Goal: Task Accomplishment & Management: Manage account settings

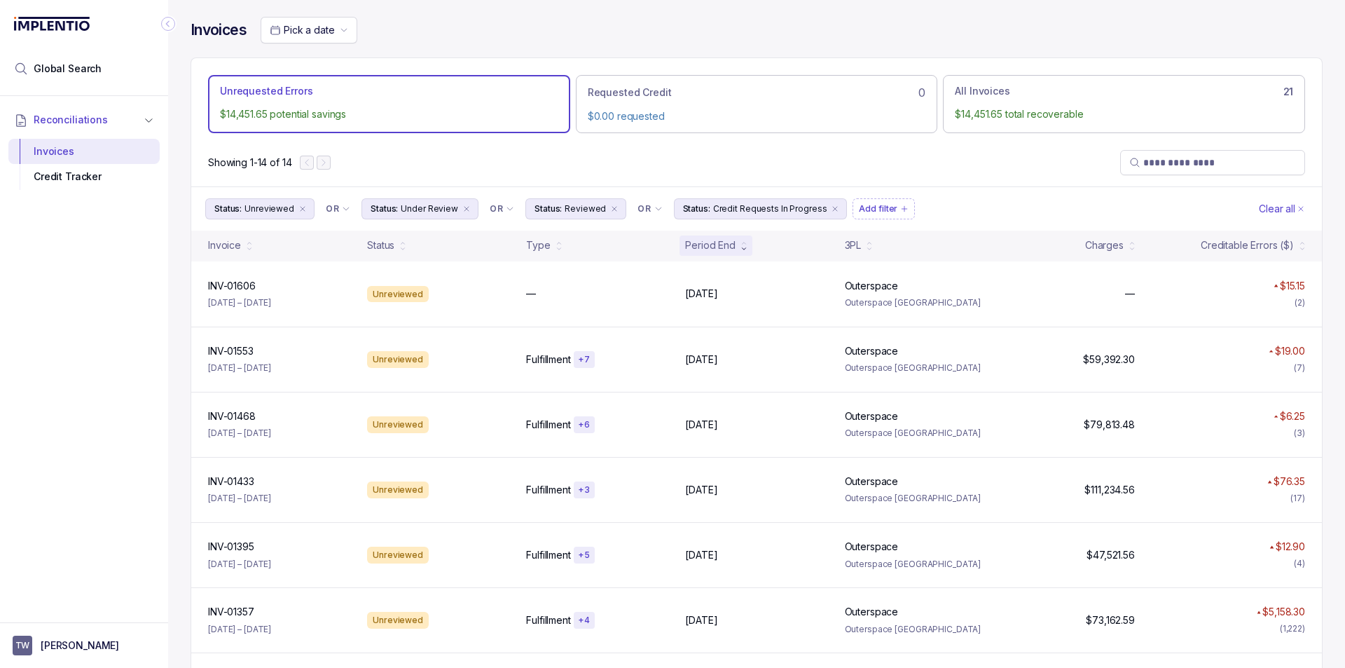
click at [125, 619] on div at bounding box center [84, 618] width 168 height 8
click at [98, 635] on aside "TW [PERSON_NAME]" at bounding box center [84, 645] width 168 height 46
click at [88, 640] on button "TW [PERSON_NAME]" at bounding box center [84, 646] width 143 height 20
click at [83, 612] on p "Logout" at bounding box center [92, 615] width 116 height 14
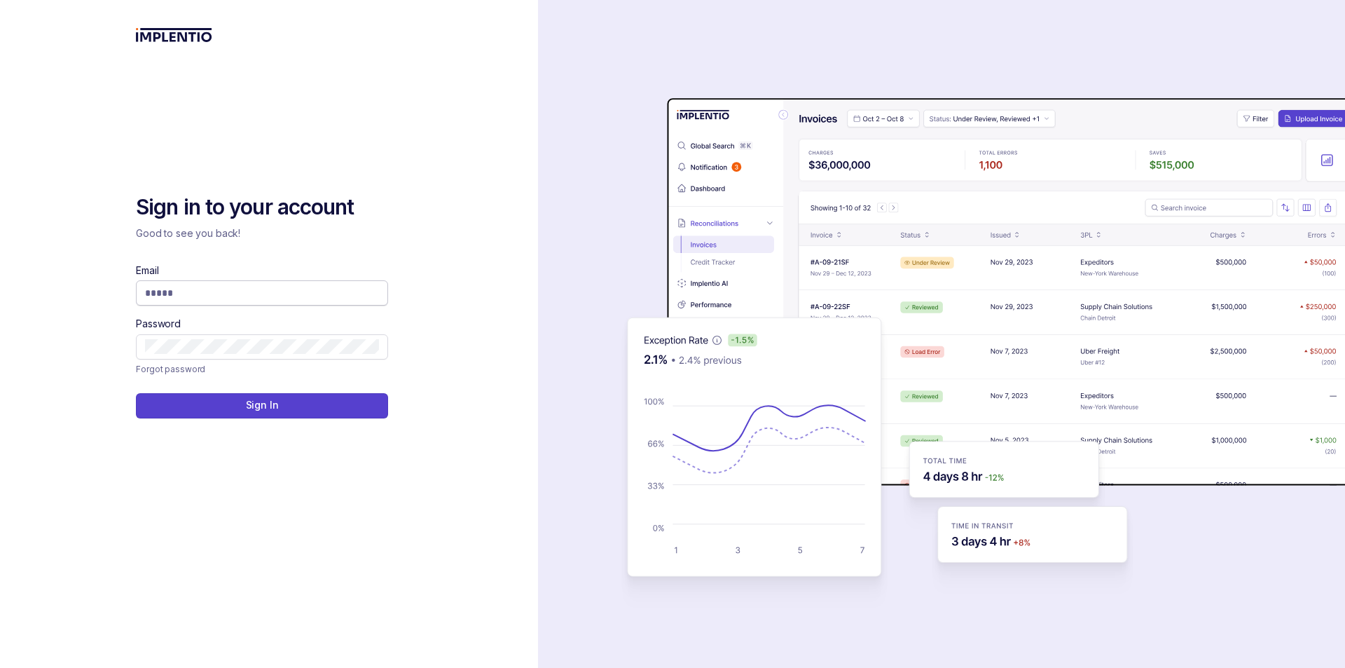
click at [254, 298] on input "Email" at bounding box center [262, 293] width 234 height 14
type input "**********"
